Goal: Task Accomplishment & Management: Use online tool/utility

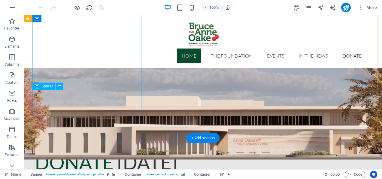
scroll to position [200, 0]
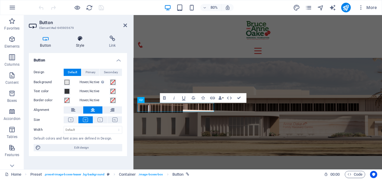
click at [78, 47] on h4 "Style" at bounding box center [81, 41] width 33 height 13
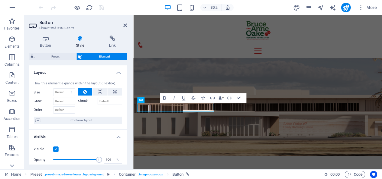
click at [111, 34] on div "Button Style Link Button Design Default Primary Secondary Background Hover/Acti…" at bounding box center [78, 100] width 108 height 138
click at [114, 41] on h4 "Link" at bounding box center [112, 41] width 29 height 13
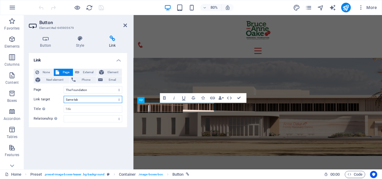
click at [121, 98] on select "New tab Same tab Overlay" at bounding box center [93, 99] width 59 height 7
click at [114, 90] on select "Home The Foundation Events In the News Donate Legal Notice Privacy" at bounding box center [93, 89] width 59 height 7
click at [64, 86] on select "Home The Foundation Events In the News Donate Legal Notice Privacy" at bounding box center [93, 89] width 59 height 7
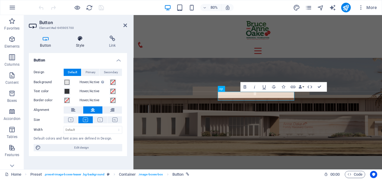
click at [82, 45] on h4 "Style" at bounding box center [81, 41] width 33 height 13
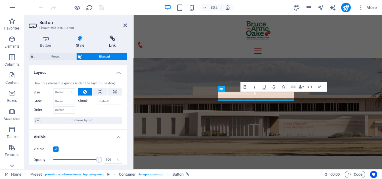
click at [101, 40] on icon at bounding box center [112, 38] width 29 height 6
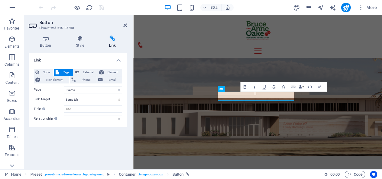
click at [93, 96] on select "New tab Same tab Overlay" at bounding box center [93, 99] width 59 height 7
click at [91, 92] on select "Home The Foundation Events In the News Donate Legal Notice Privacy" at bounding box center [93, 89] width 59 height 7
click at [64, 86] on select "Home The Foundation Events In the News Donate Legal Notice Privacy" at bounding box center [93, 89] width 59 height 7
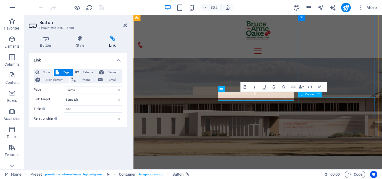
drag, startPoint x: 381, startPoint y: 123, endPoint x: 441, endPoint y: 101, distance: 63.8
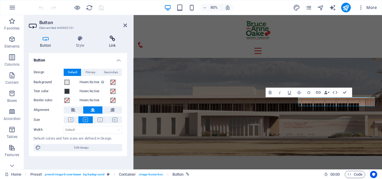
click at [112, 41] on icon at bounding box center [112, 38] width 29 height 6
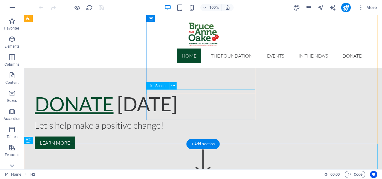
scroll to position [193, 0]
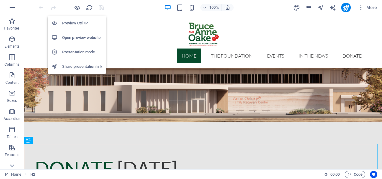
click at [76, 18] on li "Preview Ctrl+P" at bounding box center [77, 23] width 58 height 14
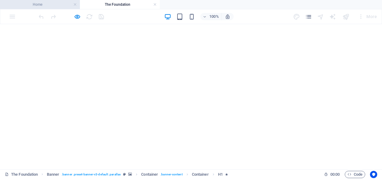
click at [52, 5] on h4 "Home" at bounding box center [40, 4] width 80 height 7
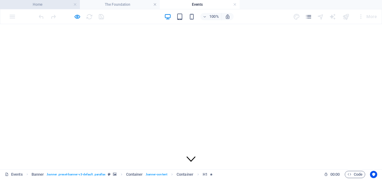
scroll to position [0, 0]
click at [53, 5] on h4 "Home" at bounding box center [40, 4] width 80 height 7
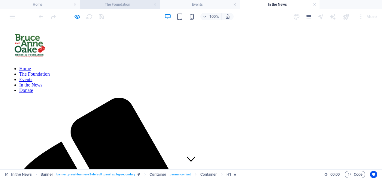
click at [157, 5] on h4 "The Foundation" at bounding box center [120, 4] width 80 height 7
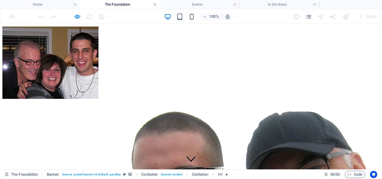
click at [156, 5] on link at bounding box center [155, 5] width 4 height 6
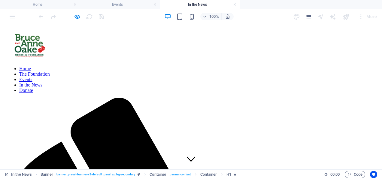
click at [156, 5] on link at bounding box center [155, 5] width 4 height 6
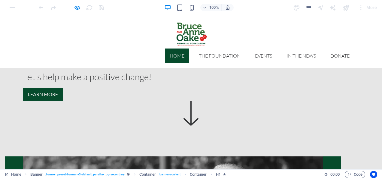
scroll to position [306, 0]
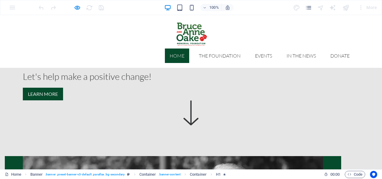
drag, startPoint x: 31, startPoint y: 67, endPoint x: 316, endPoint y: 101, distance: 287.0
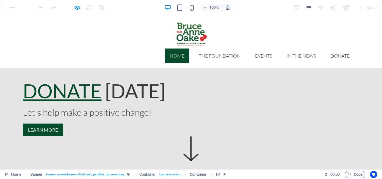
scroll to position [289, 0]
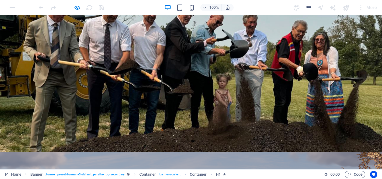
scroll to position [0, 0]
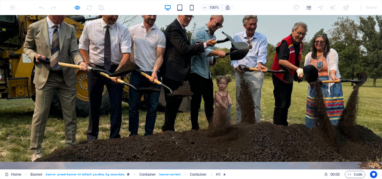
drag, startPoint x: 165, startPoint y: 75, endPoint x: 47, endPoint y: 91, distance: 118.8
drag, startPoint x: 47, startPoint y: 91, endPoint x: 51, endPoint y: 111, distance: 20.2
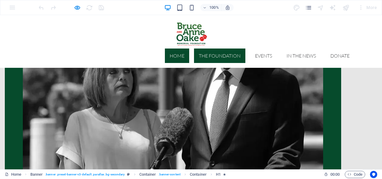
scroll to position [474, 0]
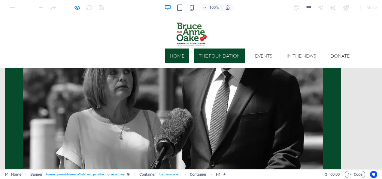
click at [220, 48] on link "The Foundation" at bounding box center [219, 55] width 51 height 14
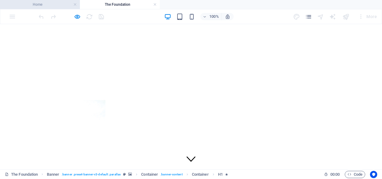
scroll to position [0, 0]
click at [55, 6] on h4 "Home" at bounding box center [40, 4] width 80 height 7
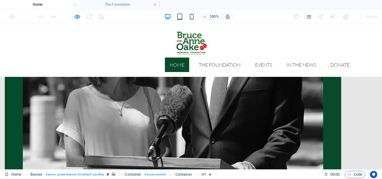
scroll to position [489, 0]
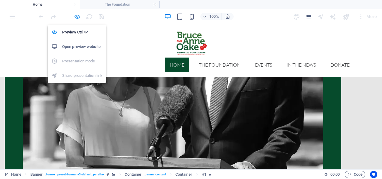
click at [76, 17] on icon "button" at bounding box center [77, 16] width 7 height 7
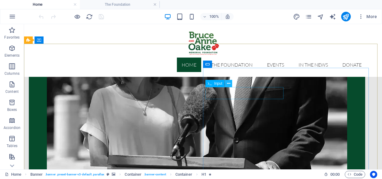
scroll to position [489, 0]
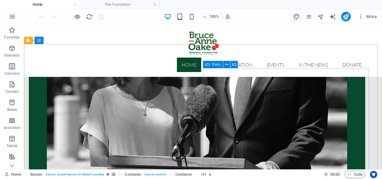
click at [212, 63] on div "Form" at bounding box center [213, 64] width 20 height 7
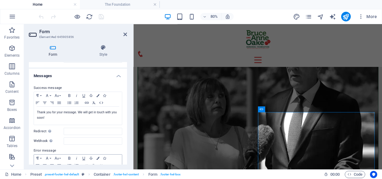
scroll to position [0, 0]
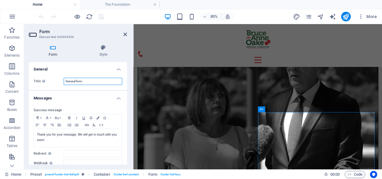
click at [84, 82] on input "General form" at bounding box center [93, 81] width 59 height 7
click at [60, 93] on h4 "Messages" at bounding box center [78, 96] width 98 height 11
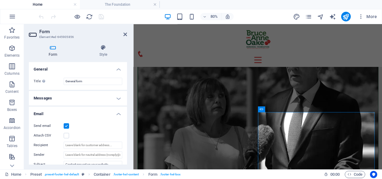
click at [67, 96] on ul "General Title Define a name for the form. General form Messages Success message…" at bounding box center [78, 173] width 98 height 223
click at [67, 96] on h4 "Messages" at bounding box center [78, 98] width 98 height 14
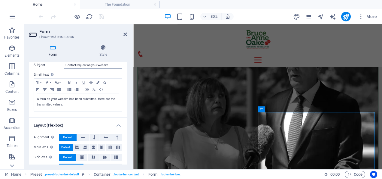
scroll to position [229, 0]
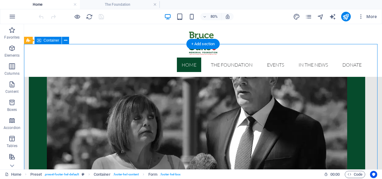
drag, startPoint x: 247, startPoint y: 105, endPoint x: 250, endPoint y: 105, distance: 3.0
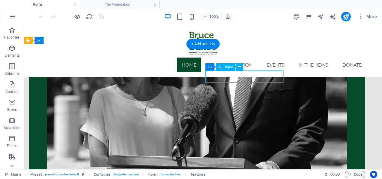
drag, startPoint x: 239, startPoint y: 76, endPoint x: 166, endPoint y: 99, distance: 75.7
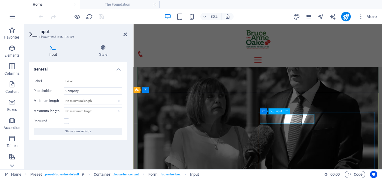
click at [270, 113] on icon at bounding box center [271, 111] width 3 height 6
click at [346, 18] on icon "publish" at bounding box center [346, 16] width 7 height 7
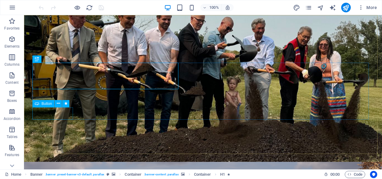
click at [47, 105] on span "Button" at bounding box center [46, 104] width 11 height 4
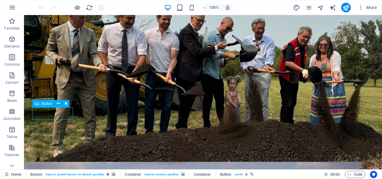
click at [47, 105] on span "Button" at bounding box center [46, 104] width 11 height 4
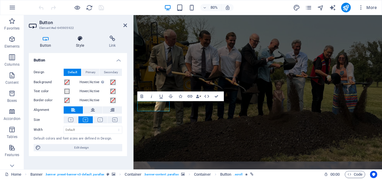
click at [70, 44] on h4 "Style" at bounding box center [81, 41] width 33 height 13
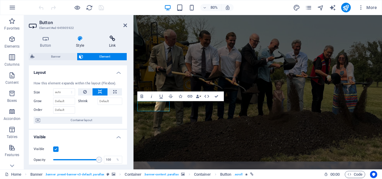
click at [110, 39] on icon at bounding box center [112, 38] width 29 height 6
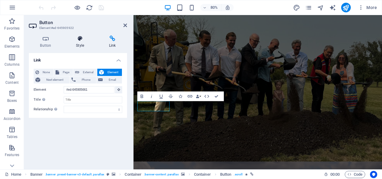
click at [87, 35] on icon at bounding box center [80, 38] width 31 height 6
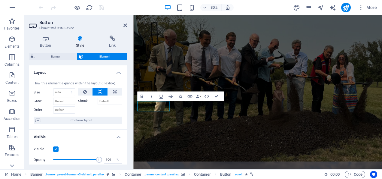
drag, startPoint x: 262, startPoint y: 84, endPoint x: 134, endPoint y: 100, distance: 129.3
drag, startPoint x: 126, startPoint y: 97, endPoint x: 128, endPoint y: 100, distance: 3.6
click at [128, 100] on div "Button Style Link Button Design Default Primary Secondary Background Hover/Acti…" at bounding box center [78, 100] width 108 height 138
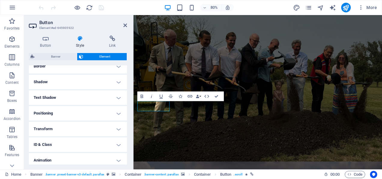
scroll to position [117, 0]
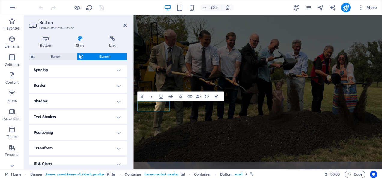
click at [93, 97] on h4 "Shadow" at bounding box center [78, 101] width 98 height 14
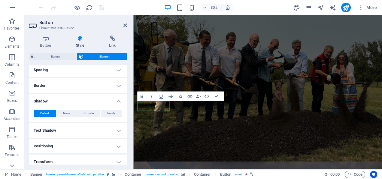
click at [95, 90] on h4 "Border" at bounding box center [78, 85] width 98 height 14
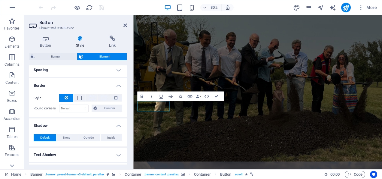
click at [102, 74] on h4 "Spacing" at bounding box center [78, 70] width 98 height 14
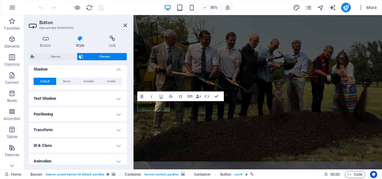
scroll to position [216, 0]
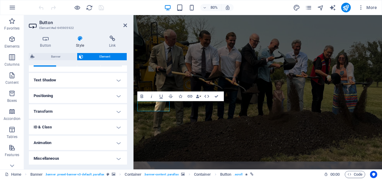
drag, startPoint x: 127, startPoint y: 114, endPoint x: 6, endPoint y: 178, distance: 137.0
click at [72, 79] on h4 "Text Shadow" at bounding box center [78, 80] width 98 height 14
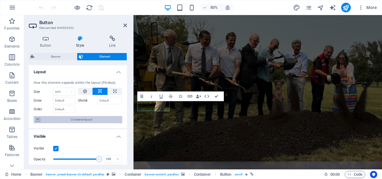
scroll to position [0, 0]
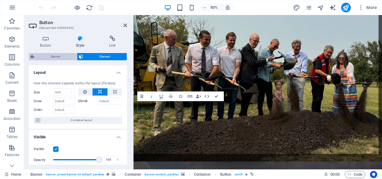
click at [70, 55] on span "Banner" at bounding box center [55, 56] width 39 height 7
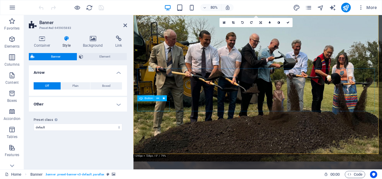
click at [150, 100] on div "Button" at bounding box center [145, 98] width 17 height 6
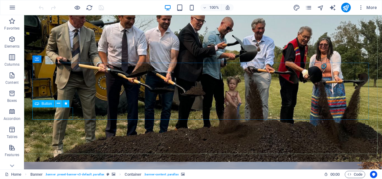
click at [59, 102] on icon at bounding box center [58, 103] width 3 height 6
click at [43, 105] on span "Button" at bounding box center [46, 104] width 11 height 4
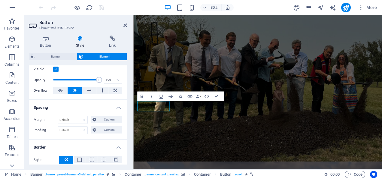
scroll to position [79, 0]
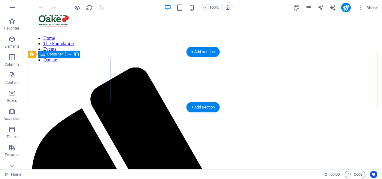
scroll to position [310, 0]
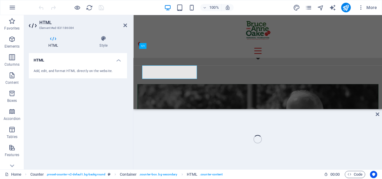
scroll to position [298, 0]
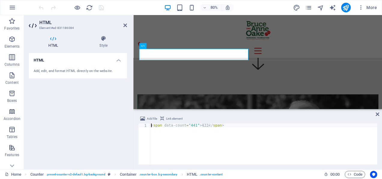
click at [190, 126] on div "< span data-count = "441" > 433 </ span >" at bounding box center [264, 147] width 228 height 48
type textarea "<span data-count="468">433</span>"
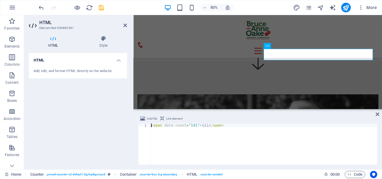
click at [189, 126] on div "< span data-count = "141" > 141 </ span >" at bounding box center [264, 147] width 228 height 48
click at [199, 123] on div "< span data-count = "159" > 141 </ span >" at bounding box center [264, 147] width 228 height 48
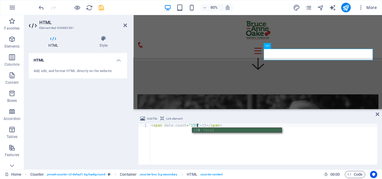
scroll to position [0, 4]
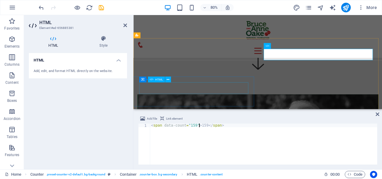
type textarea "<span data-count="159">159</span>"
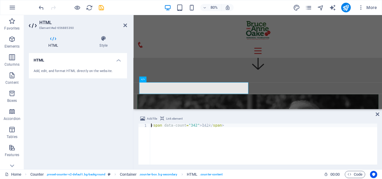
click at [189, 127] on div "< span data-count = "342" > 342 </ span >" at bounding box center [264, 147] width 228 height 48
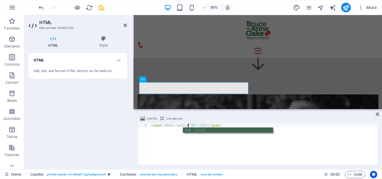
scroll to position [0, 3]
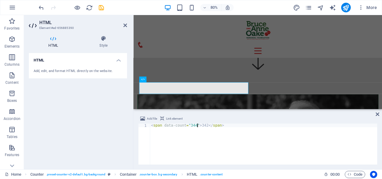
click at [197, 127] on div "< span data-count = "344" > 342 </ span >" at bounding box center [264, 147] width 228 height 48
type textarea "<span data-count="344">344</span>"
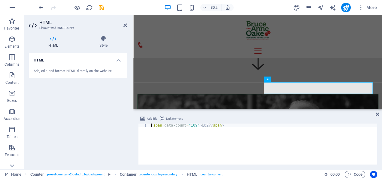
click at [198, 125] on div "< span data-count = "109" > 109 </ span >" at bounding box center [264, 147] width 228 height 48
click at [198, 134] on div "< span data-count = "109" > 109 </ span >" at bounding box center [264, 147] width 228 height 48
click at [198, 124] on div "< span data-count = "109" > 109 </ span" at bounding box center [264, 147] width 228 height 48
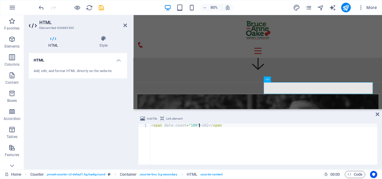
click at [190, 124] on div "< span data-count = "109" > 102 </ span" at bounding box center [264, 147] width 228 height 48
type textarea "<span data-count="102">102</span"
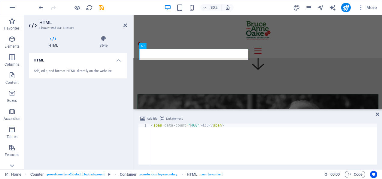
click at [197, 126] on div "< span data-count = "468" > 433 </ span >" at bounding box center [264, 147] width 228 height 48
type textarea "<span data-count="468">468</span>"
click at [303, 48] on div at bounding box center [288, 55] width 301 height 15
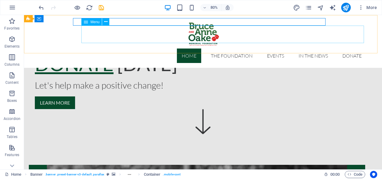
scroll to position [310, 0]
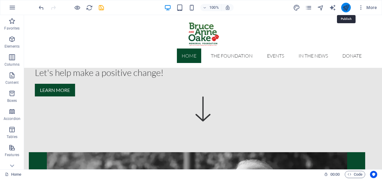
click at [345, 7] on icon "publish" at bounding box center [346, 7] width 7 height 7
checkbox input "false"
